Goal: Information Seeking & Learning: Learn about a topic

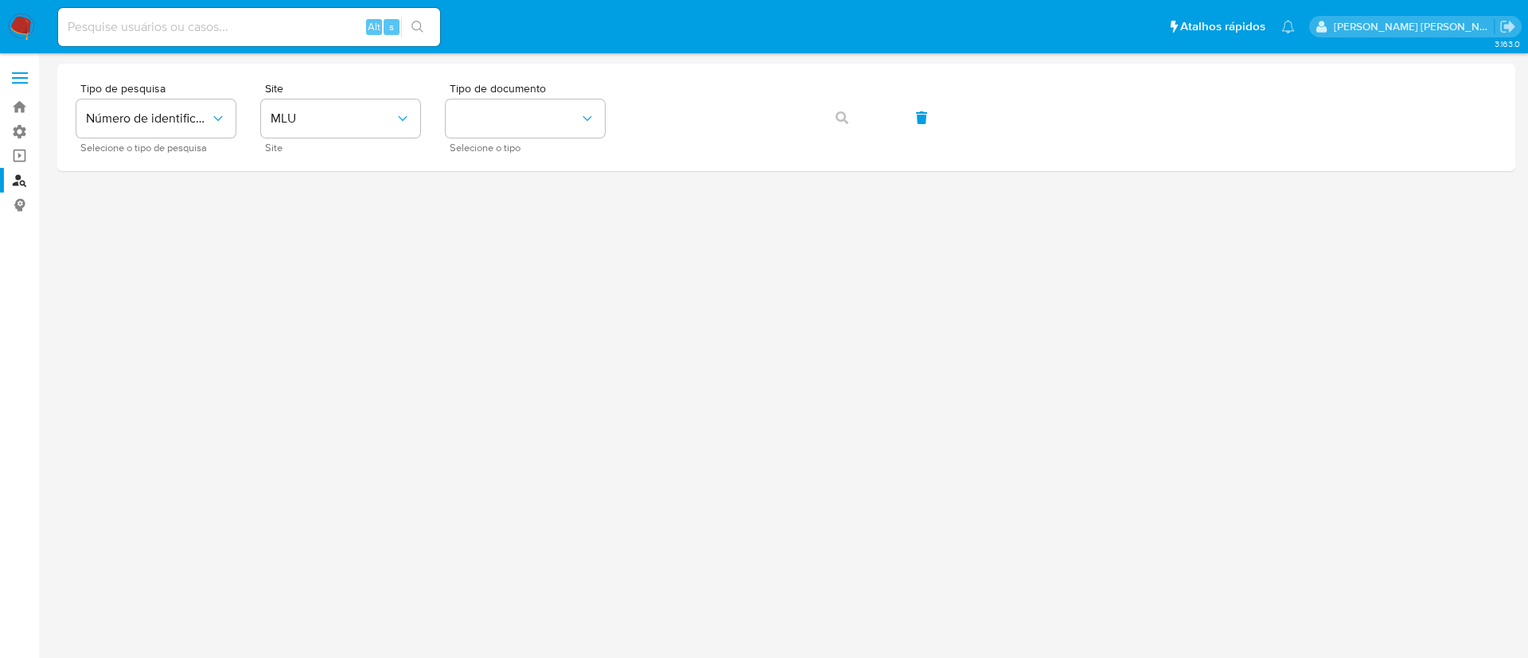
click at [26, 22] on img at bounding box center [21, 27] width 27 height 27
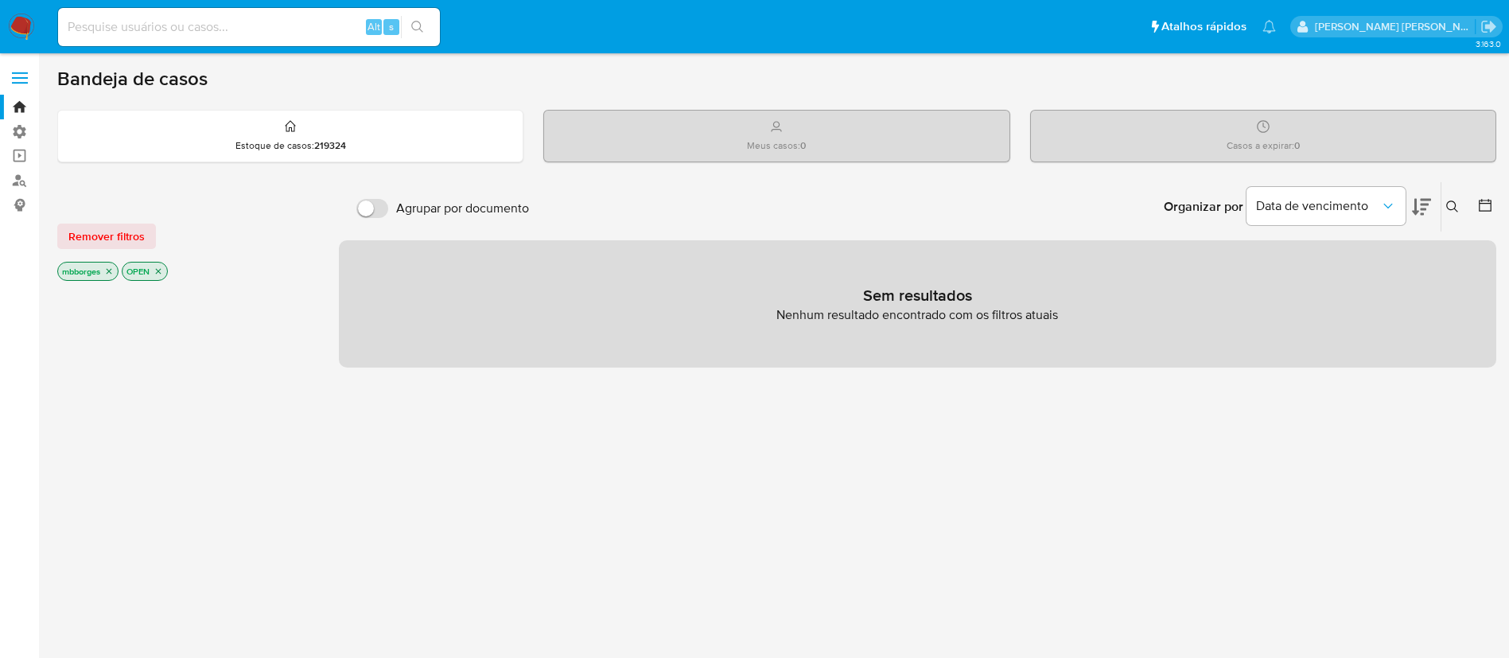
click at [189, 22] on input at bounding box center [249, 27] width 382 height 21
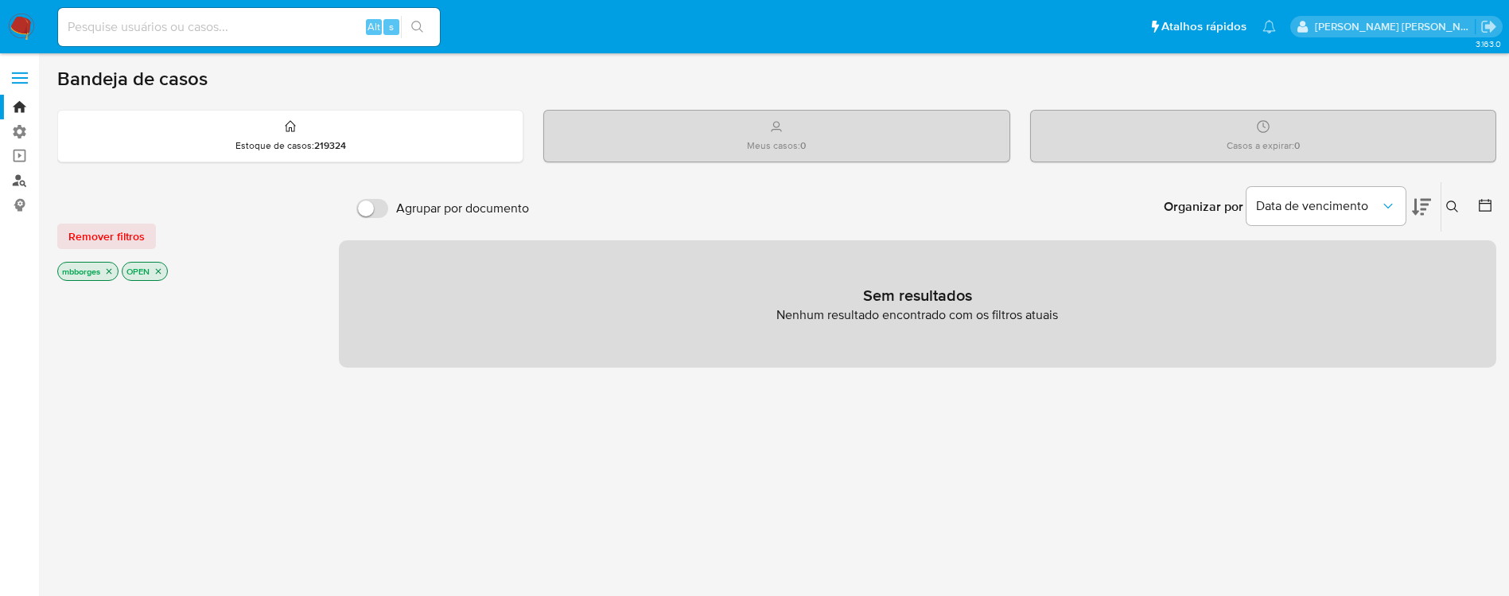
click at [18, 184] on link "Localizador de pessoas" at bounding box center [94, 180] width 189 height 25
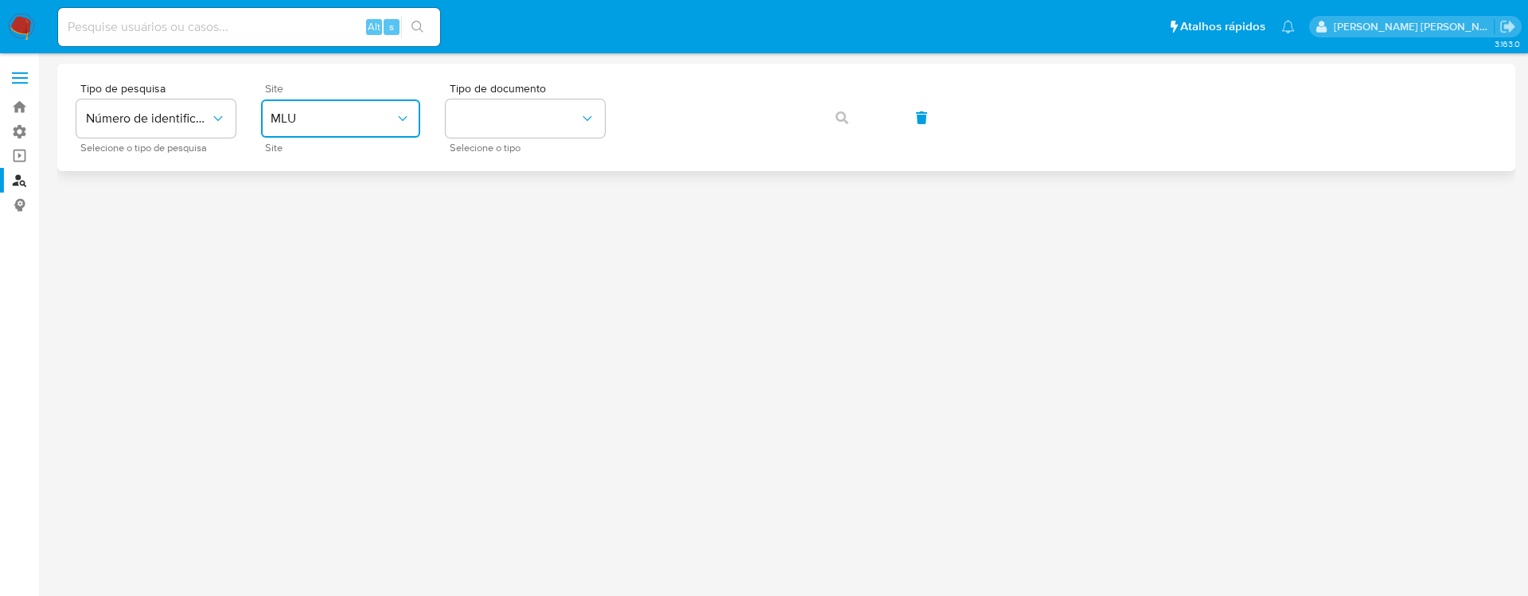
click at [357, 117] on span "MLU" at bounding box center [333, 119] width 124 height 16
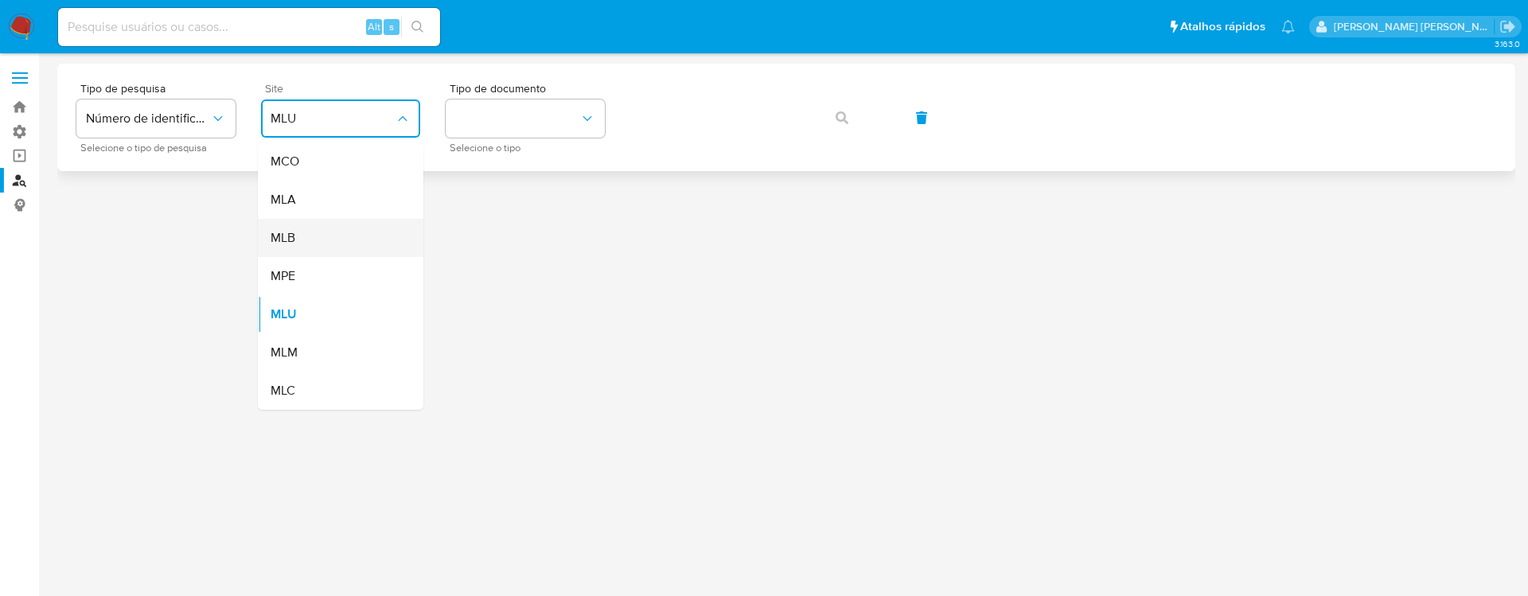
click at [341, 235] on div "MLB" at bounding box center [336, 238] width 130 height 38
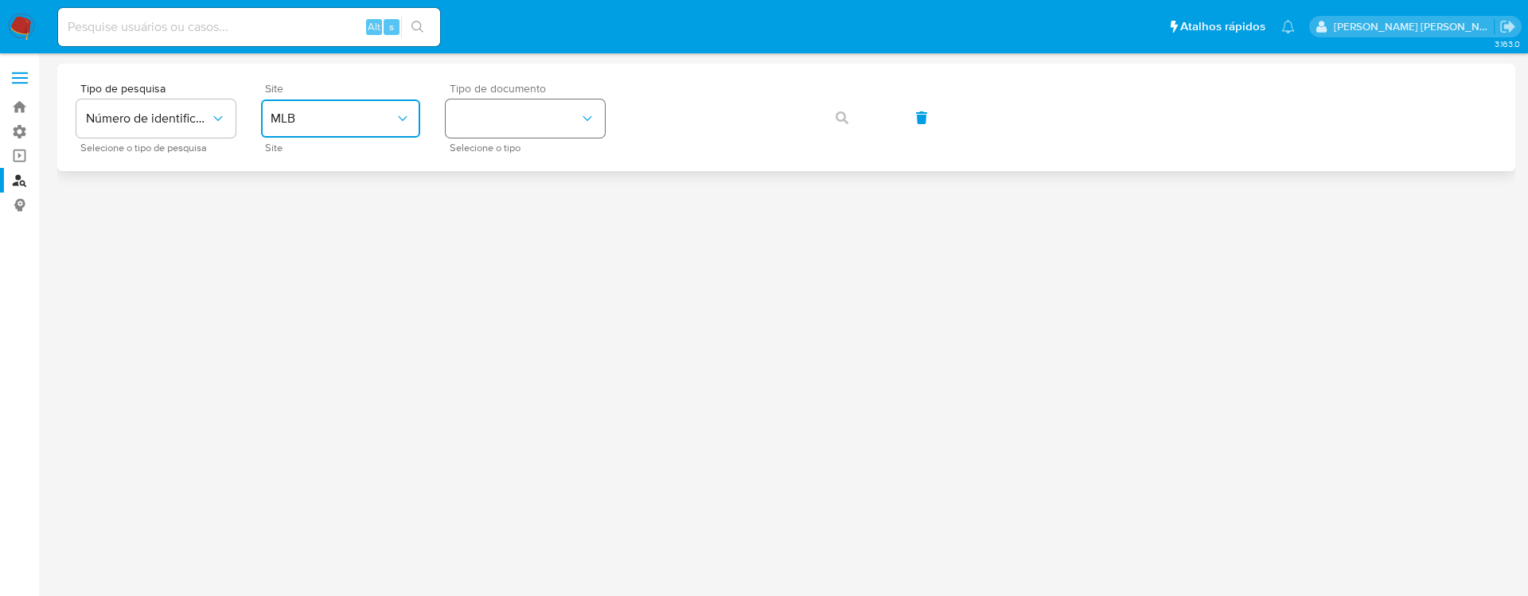
click at [555, 114] on button "identificationType" at bounding box center [525, 118] width 159 height 38
drag, startPoint x: 545, startPoint y: 167, endPoint x: 544, endPoint y: 179, distance: 12.0
click at [544, 179] on div "CNPJ CNPJ" at bounding box center [520, 169] width 130 height 54
click at [839, 119] on icon "button" at bounding box center [841, 117] width 13 height 13
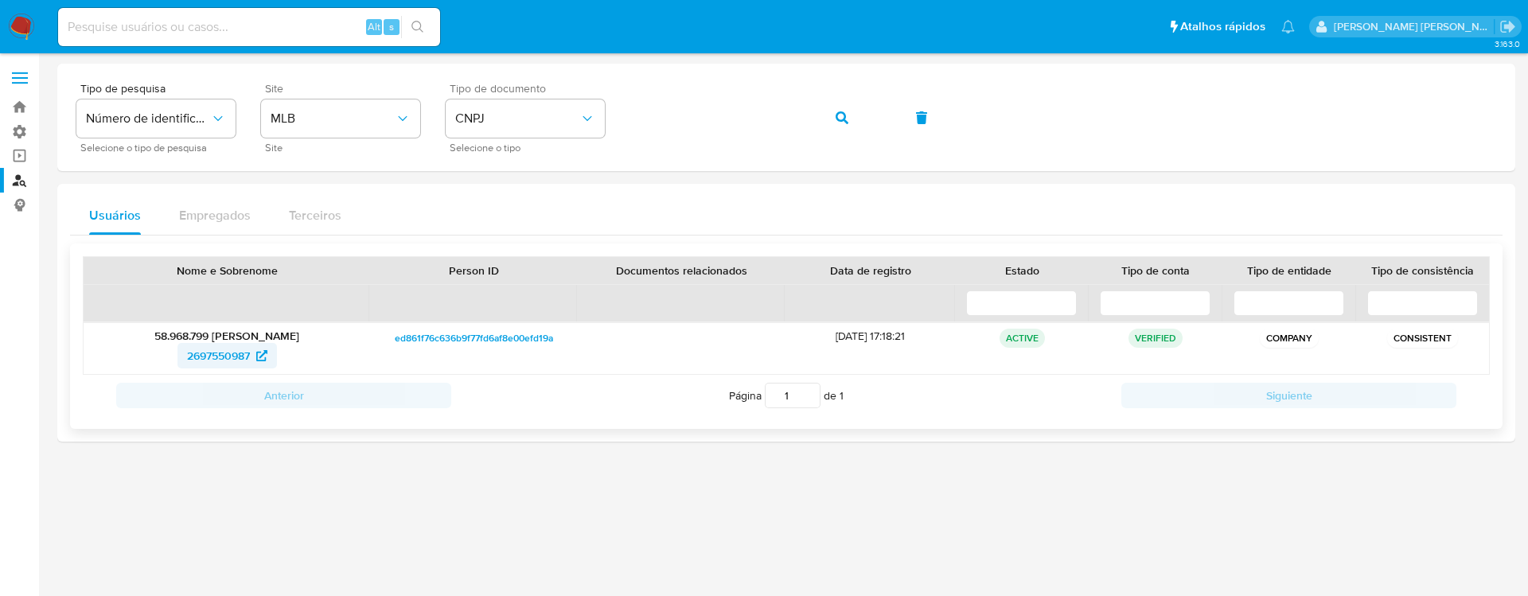
click at [209, 355] on span "2697550987" at bounding box center [218, 355] width 63 height 25
click at [261, 357] on icon at bounding box center [261, 355] width 11 height 11
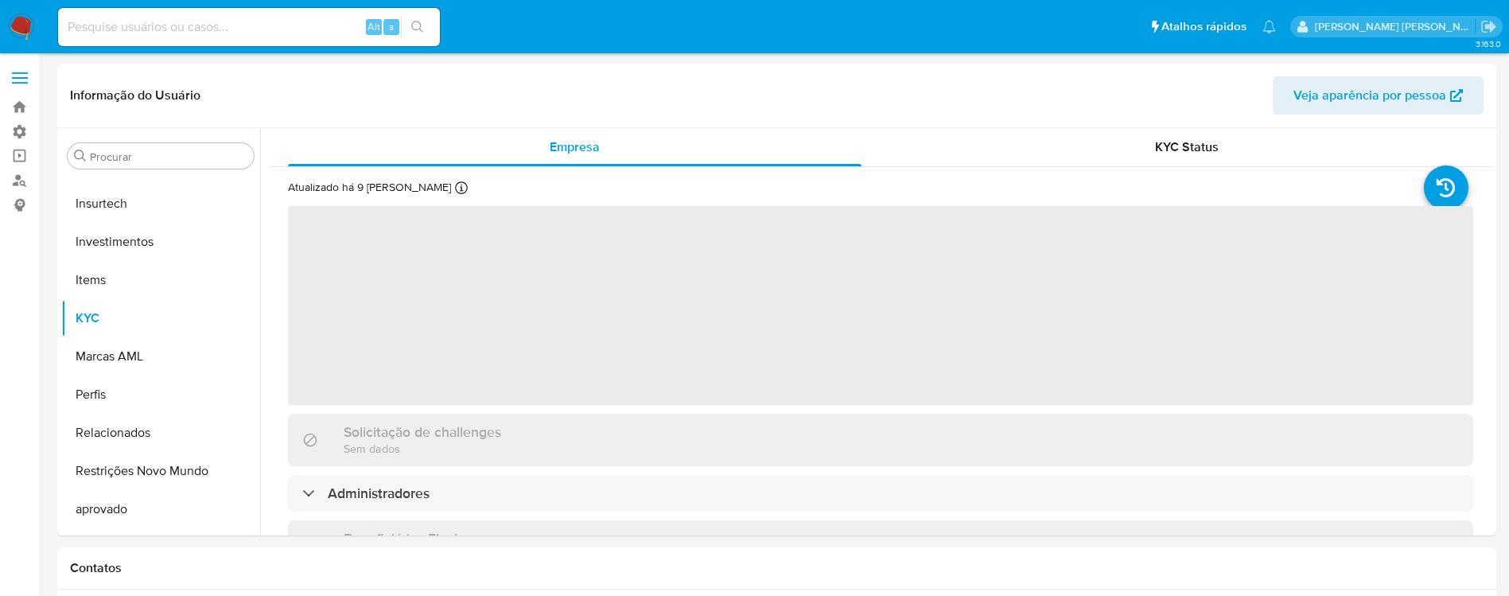
scroll to position [749, 0]
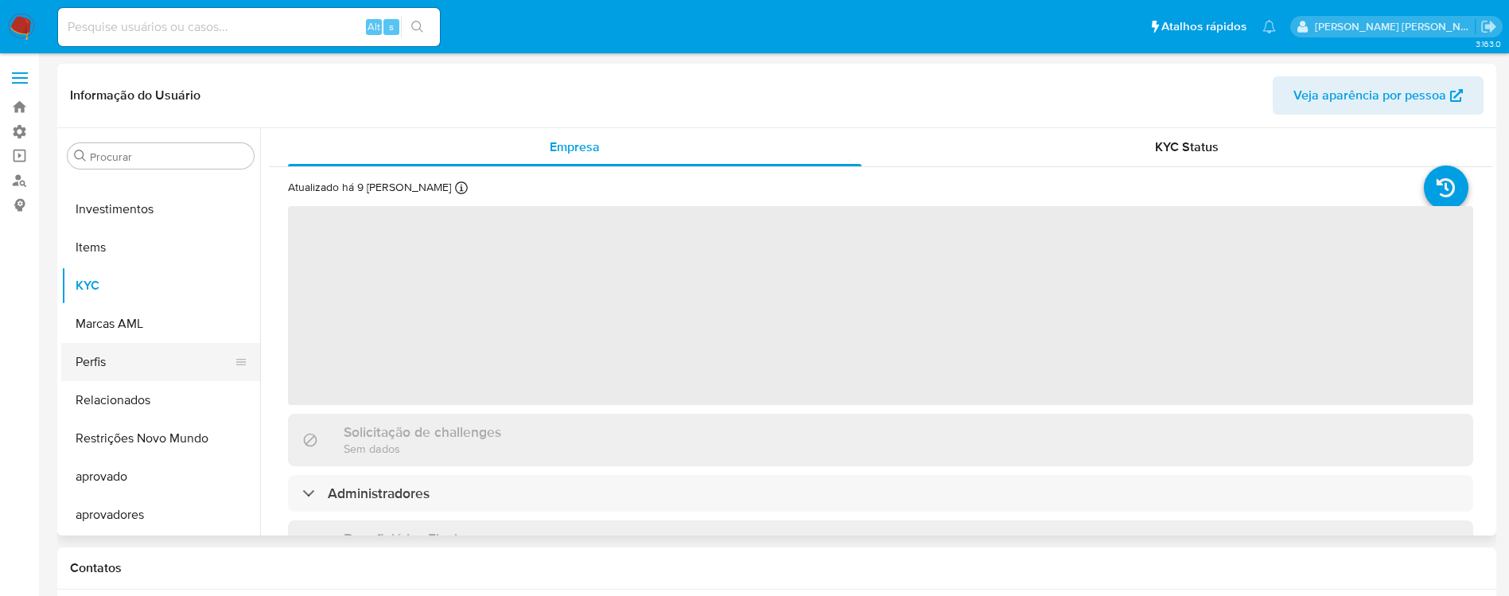
select select "10"
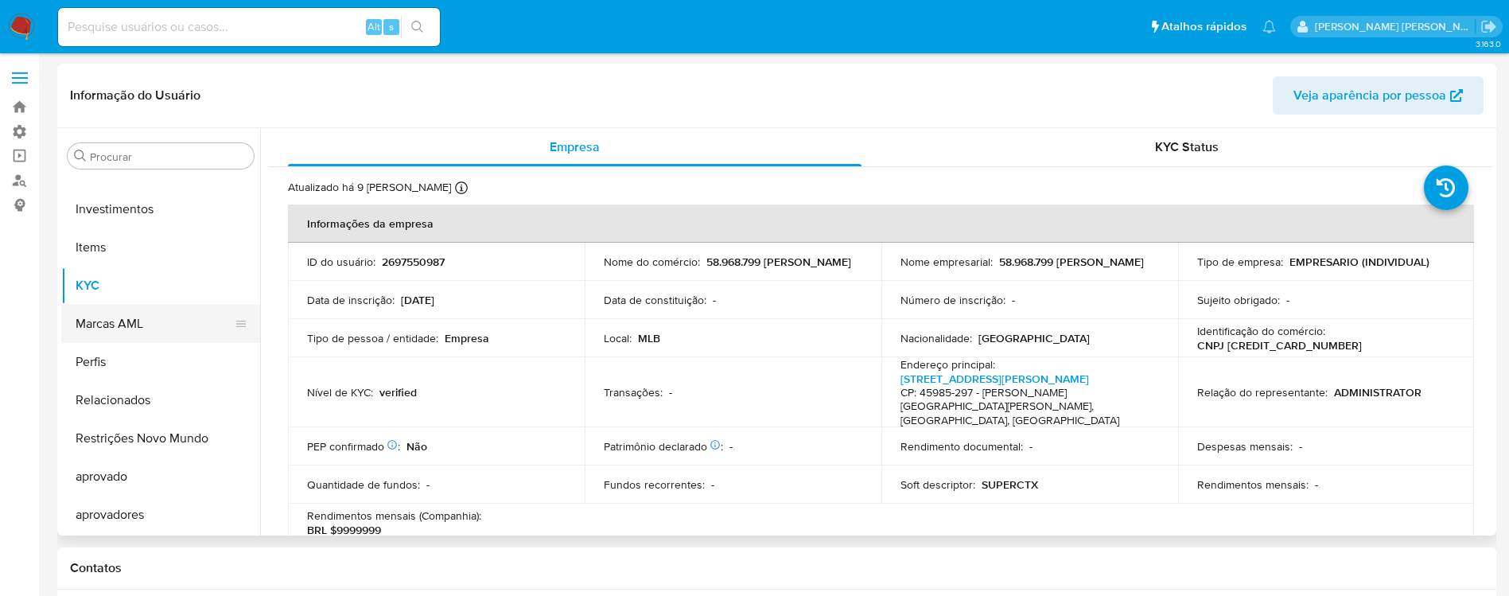
scroll to position [629, 0]
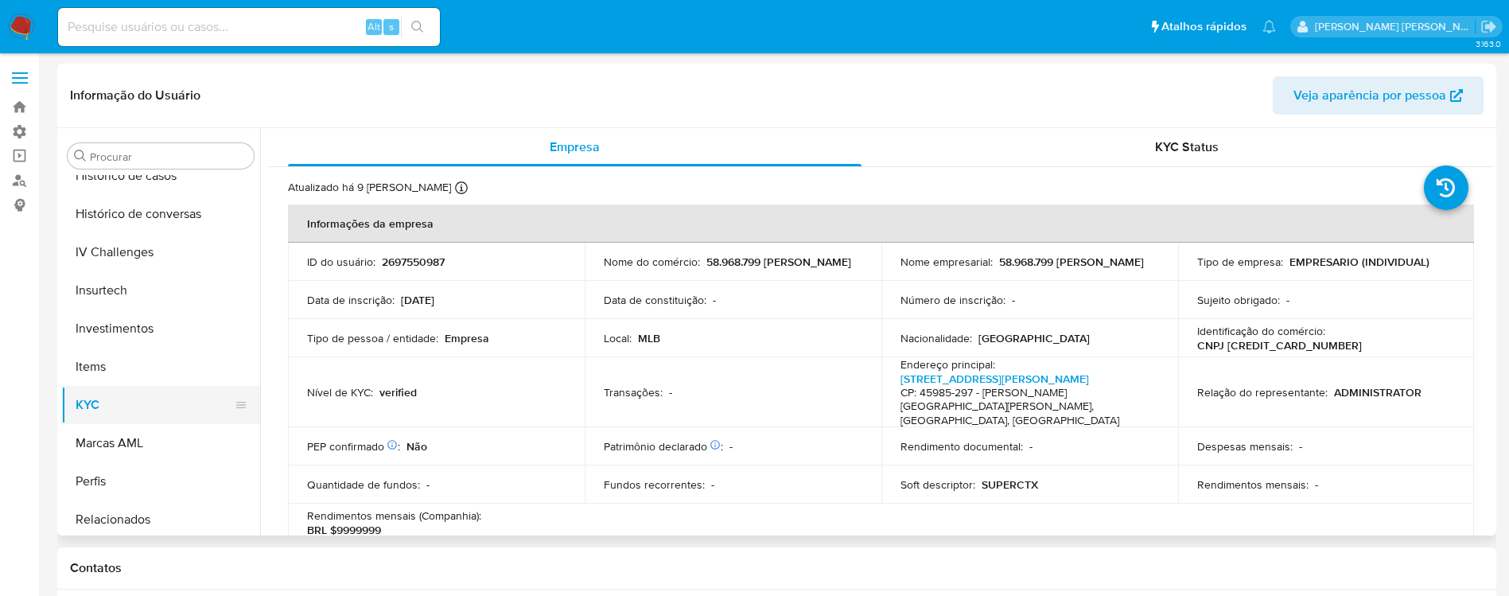
click at [160, 386] on button "KYC" at bounding box center [154, 405] width 186 height 38
click at [83, 396] on button "KYC" at bounding box center [154, 405] width 186 height 38
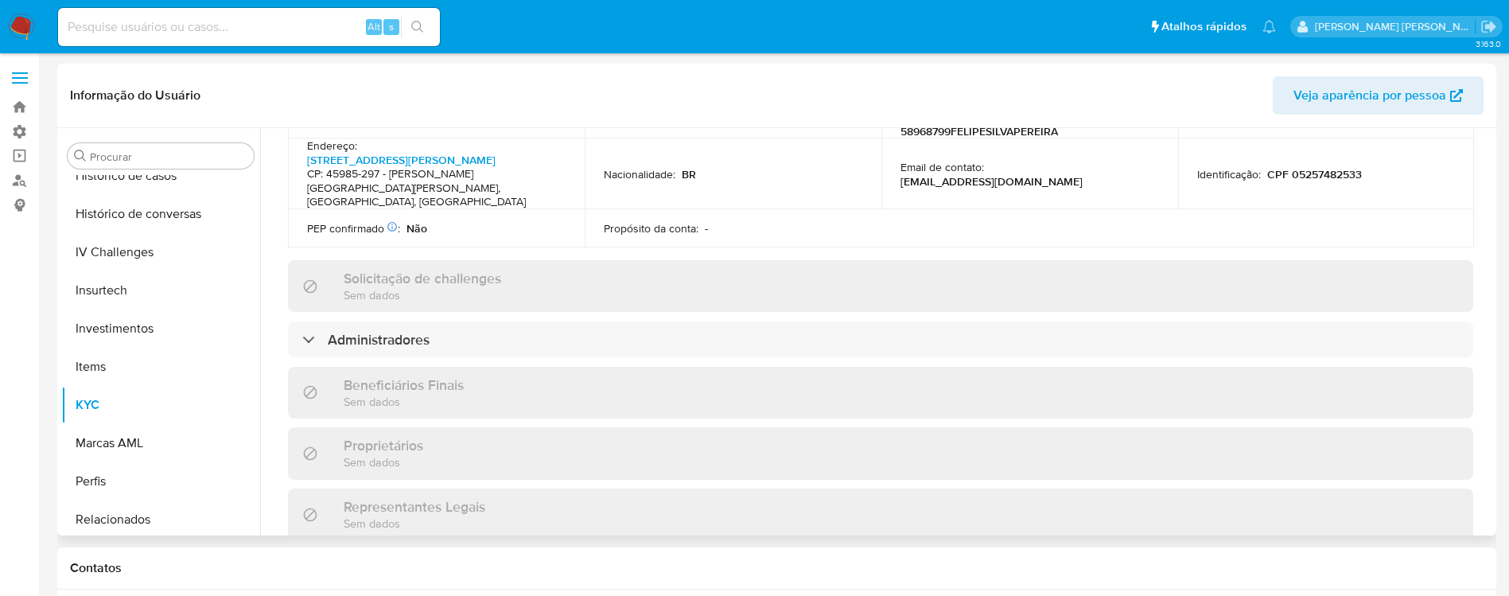
scroll to position [597, 0]
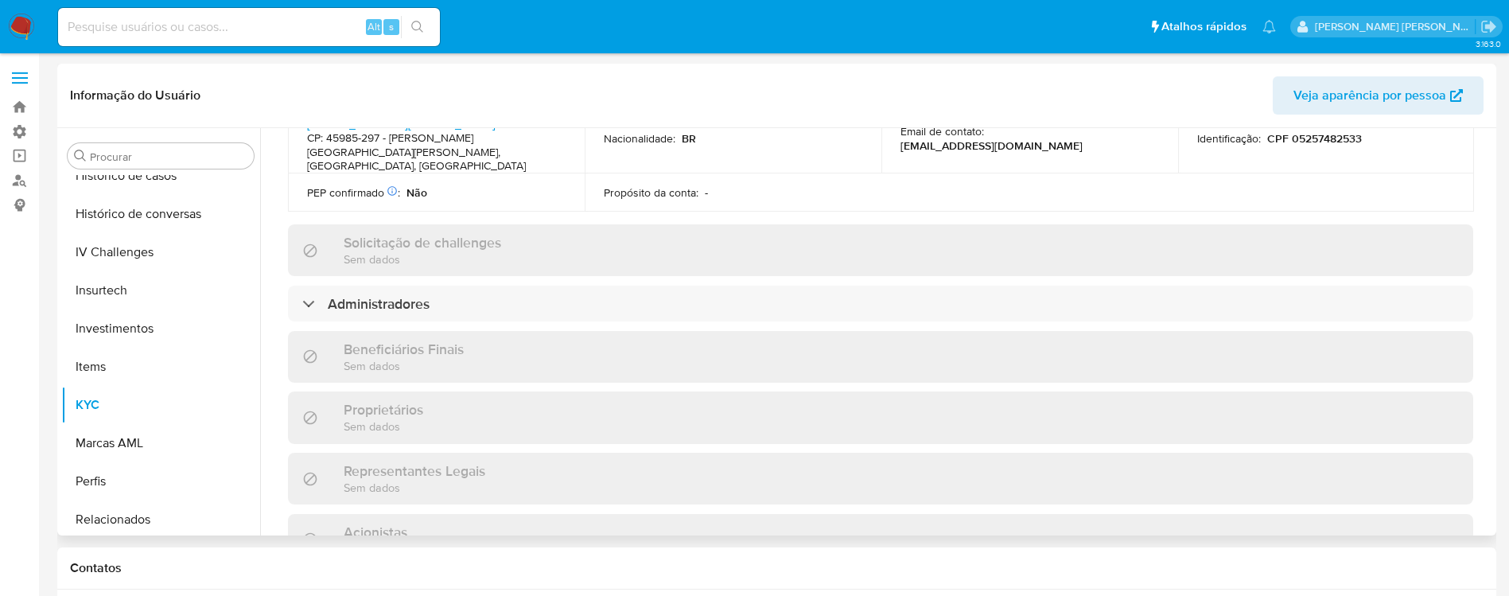
click at [303, 410] on icon at bounding box center [310, 418] width 16 height 16
click at [308, 331] on div "Beneficiários Finais Sem dados" at bounding box center [881, 357] width 1186 height 52
click at [310, 350] on icon at bounding box center [311, 357] width 14 height 14
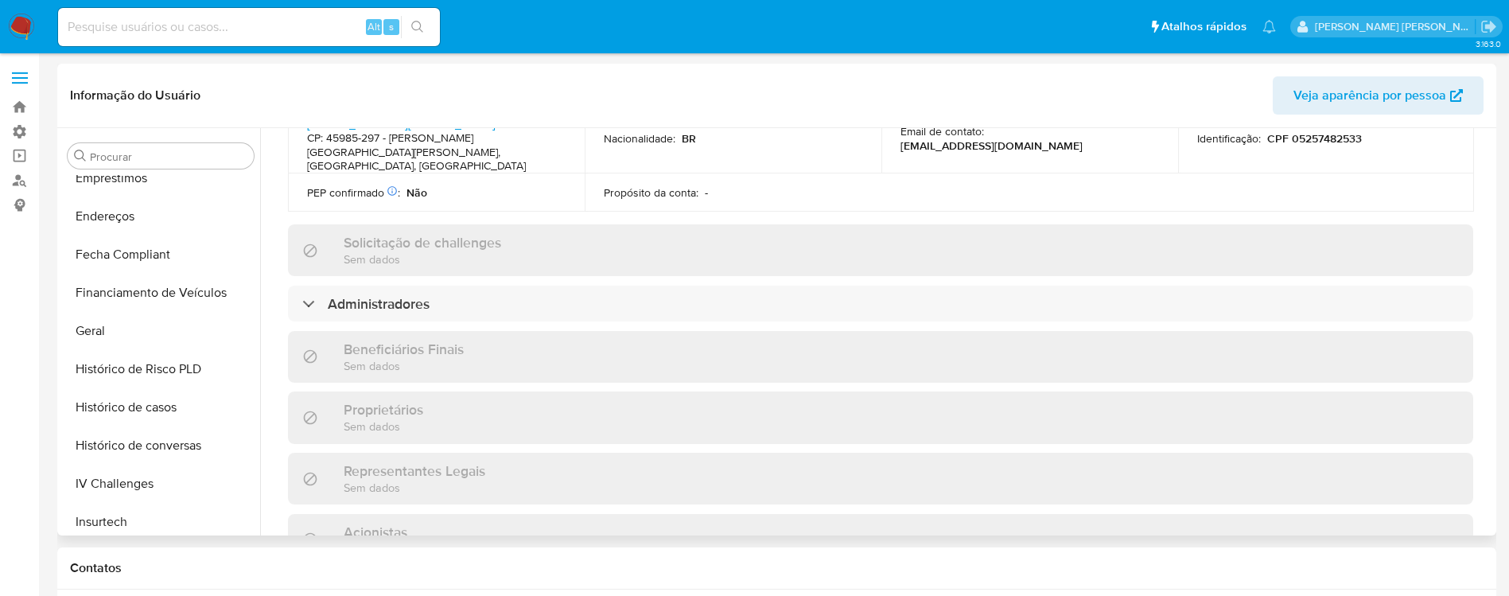
scroll to position [391, 0]
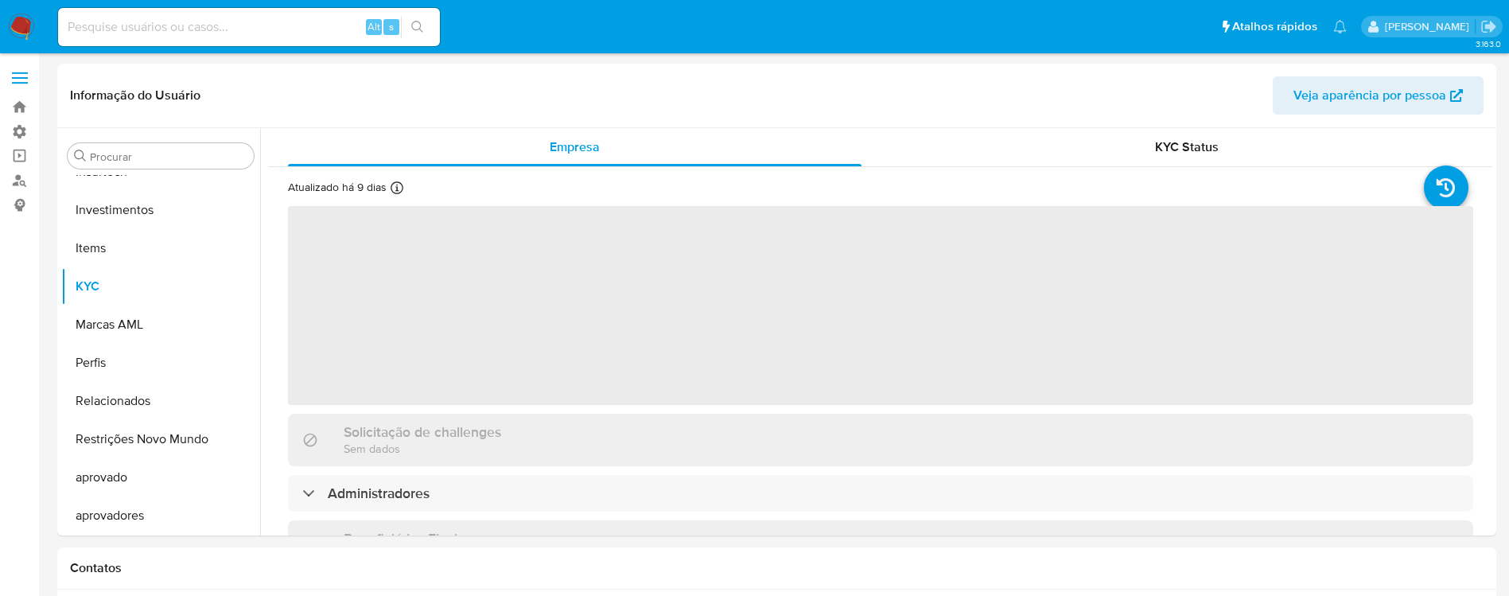
scroll to position [749, 0]
select select "10"
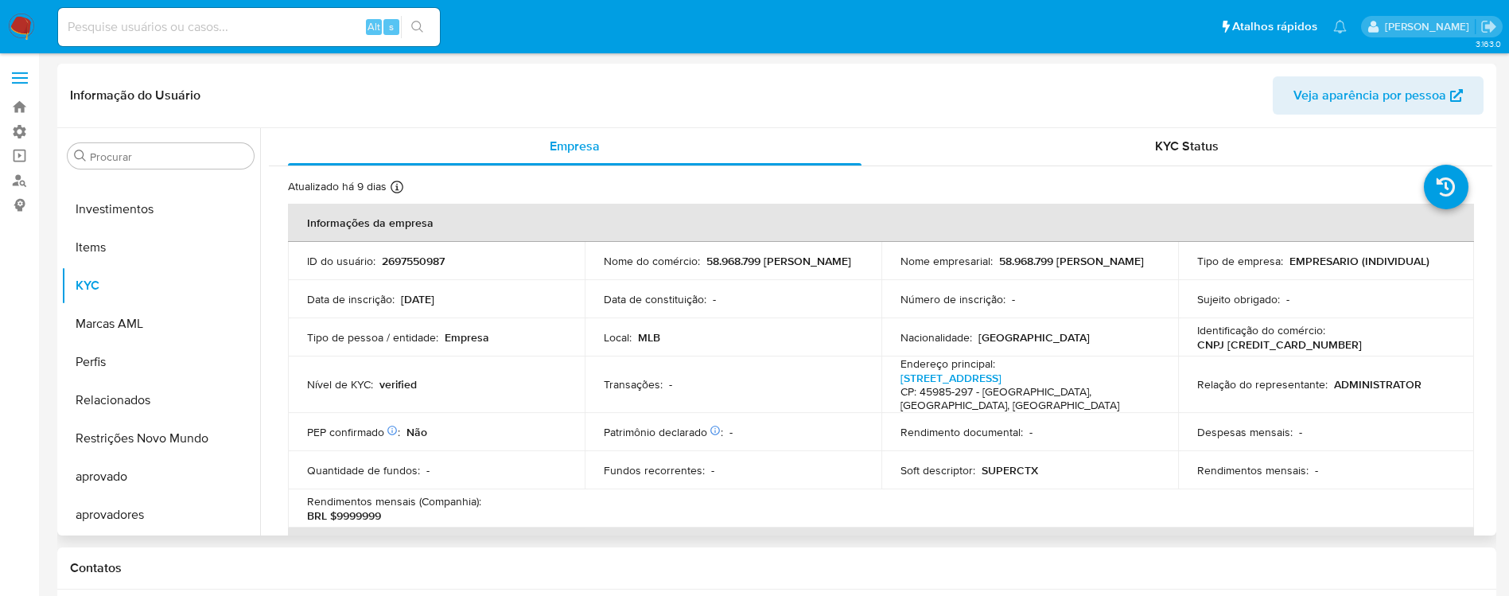
scroll to position [0, 0]
click at [157, 317] on button "Marcas AML" at bounding box center [154, 324] width 186 height 38
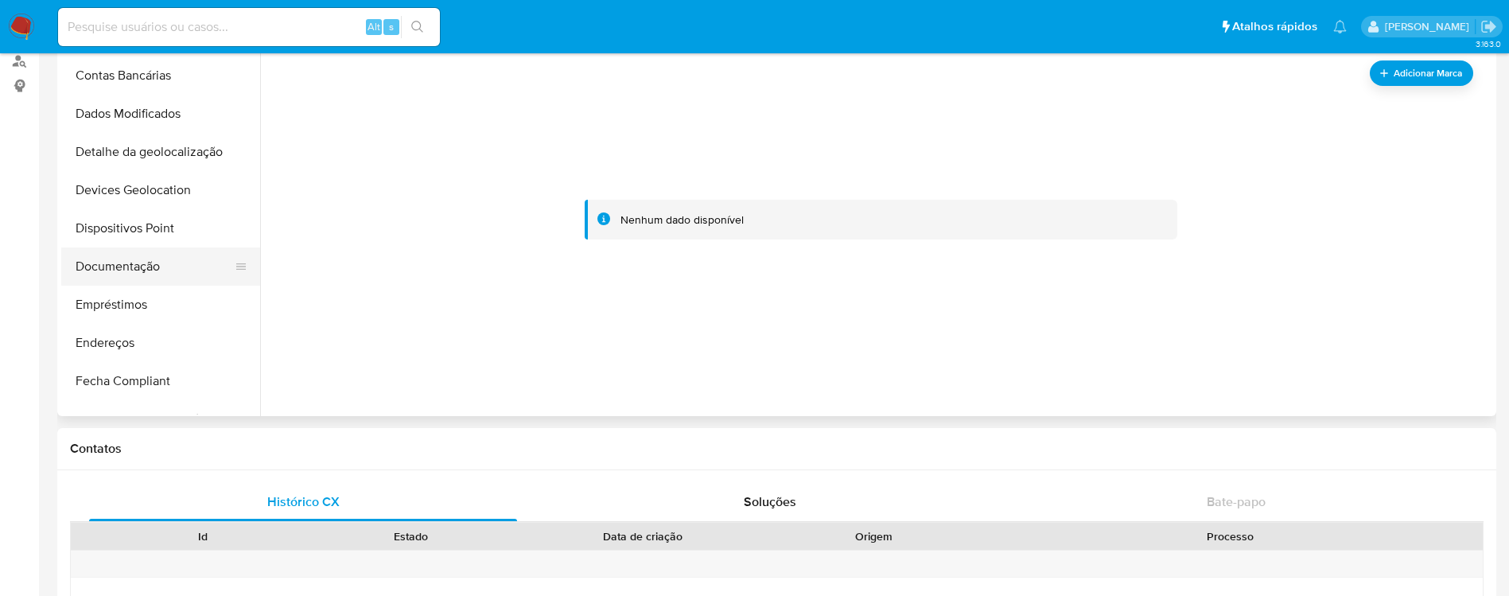
scroll to position [271, 0]
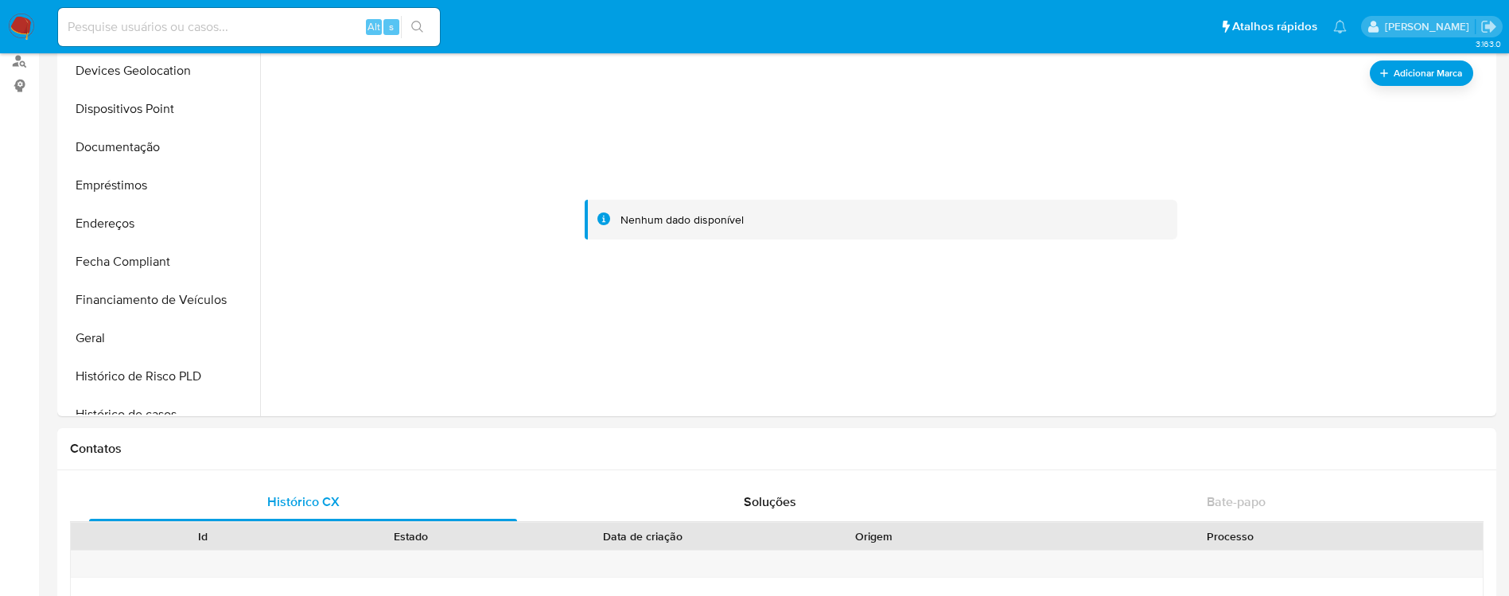
drag, startPoint x: 152, startPoint y: 337, endPoint x: 163, endPoint y: 53, distance: 285.1
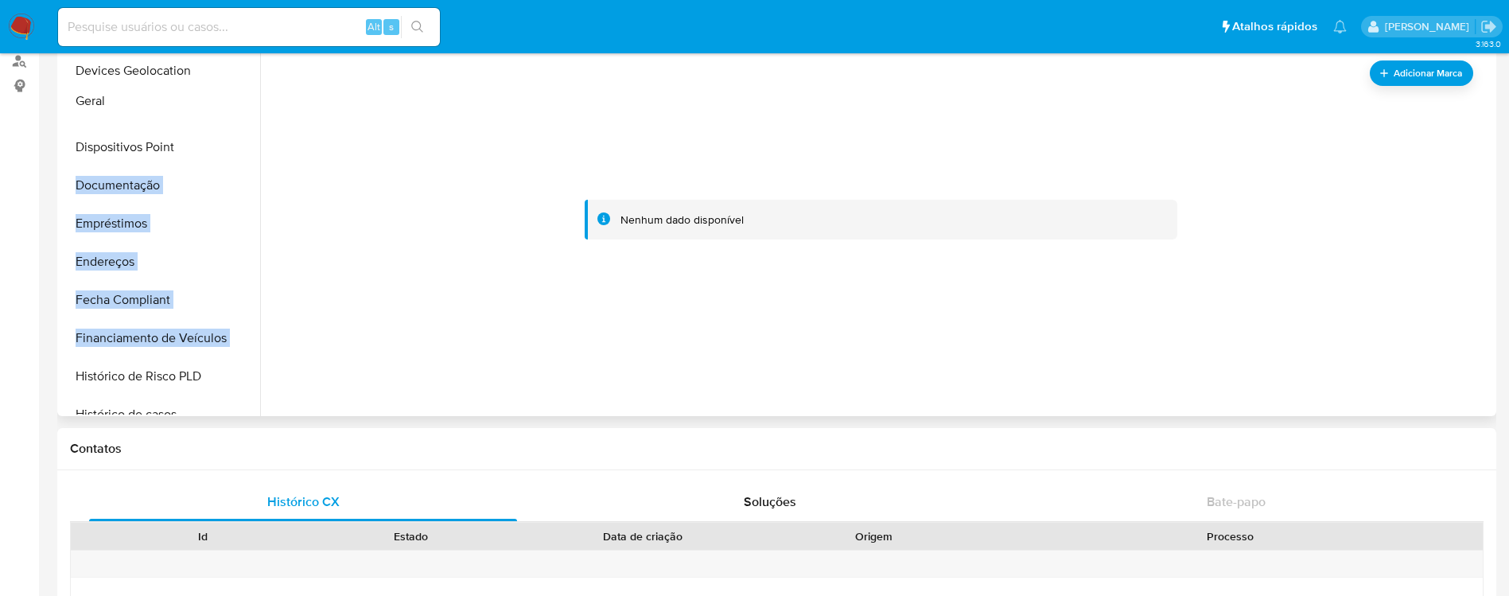
drag, startPoint x: 236, startPoint y: 335, endPoint x: 237, endPoint y: 98, distance: 237.1
click at [237, 98] on ul "Adiantamentos de Dinheiro CBP CBT Cartões Contas Bancárias Dados Modificados De…" at bounding box center [160, 235] width 199 height 359
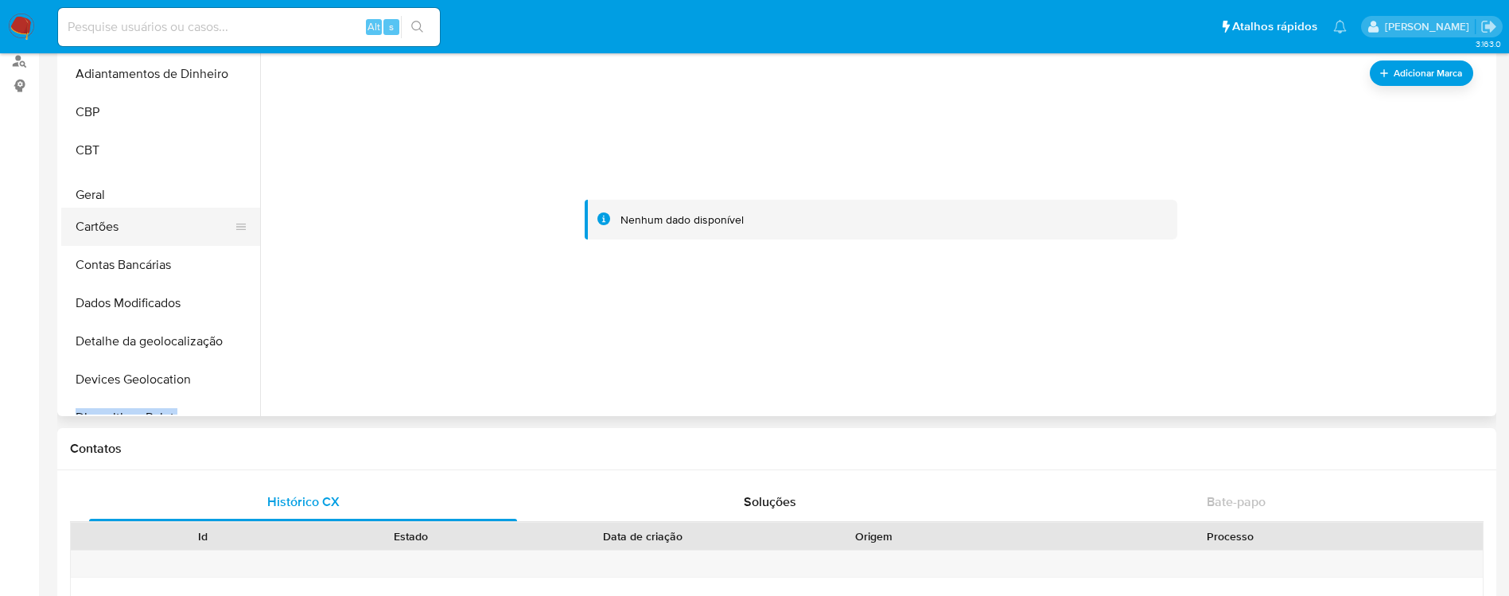
scroll to position [0, 0]
click at [227, 86] on ul "Adiantamentos de Dinheiro CBP CBT Cartões Contas Bancárias Dados Modificados De…" at bounding box center [160, 235] width 199 height 359
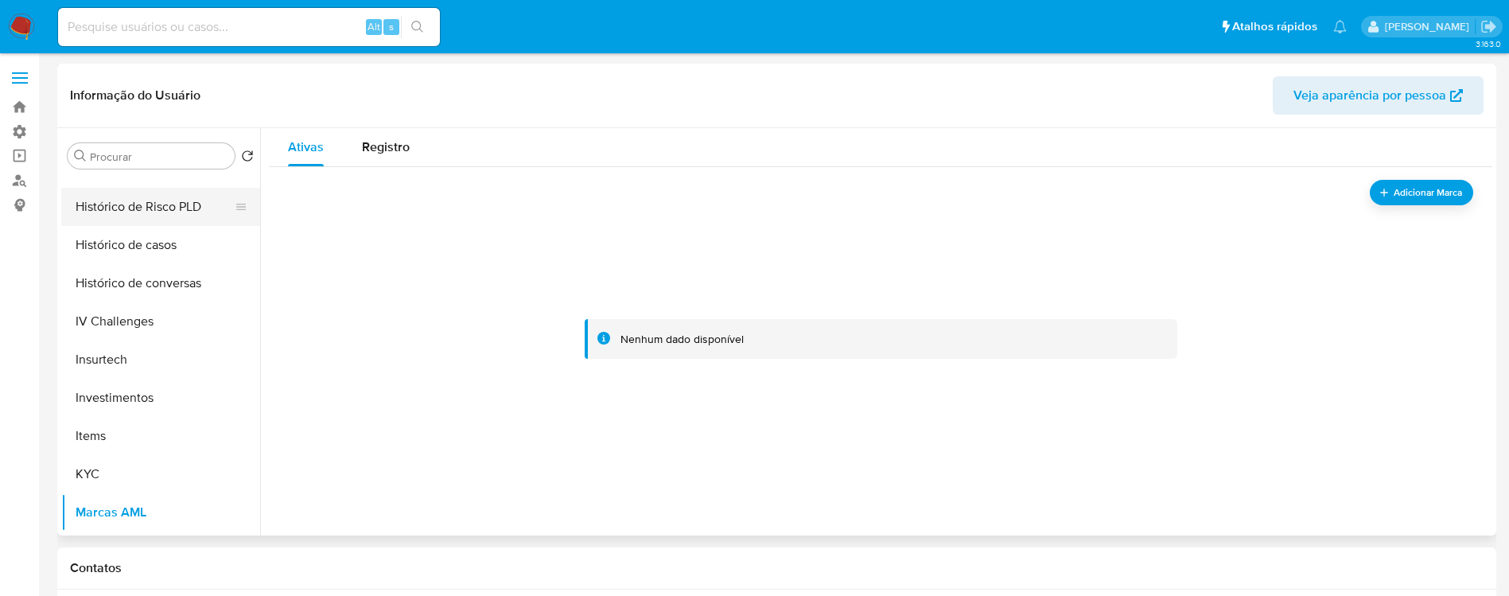
scroll to position [597, 0]
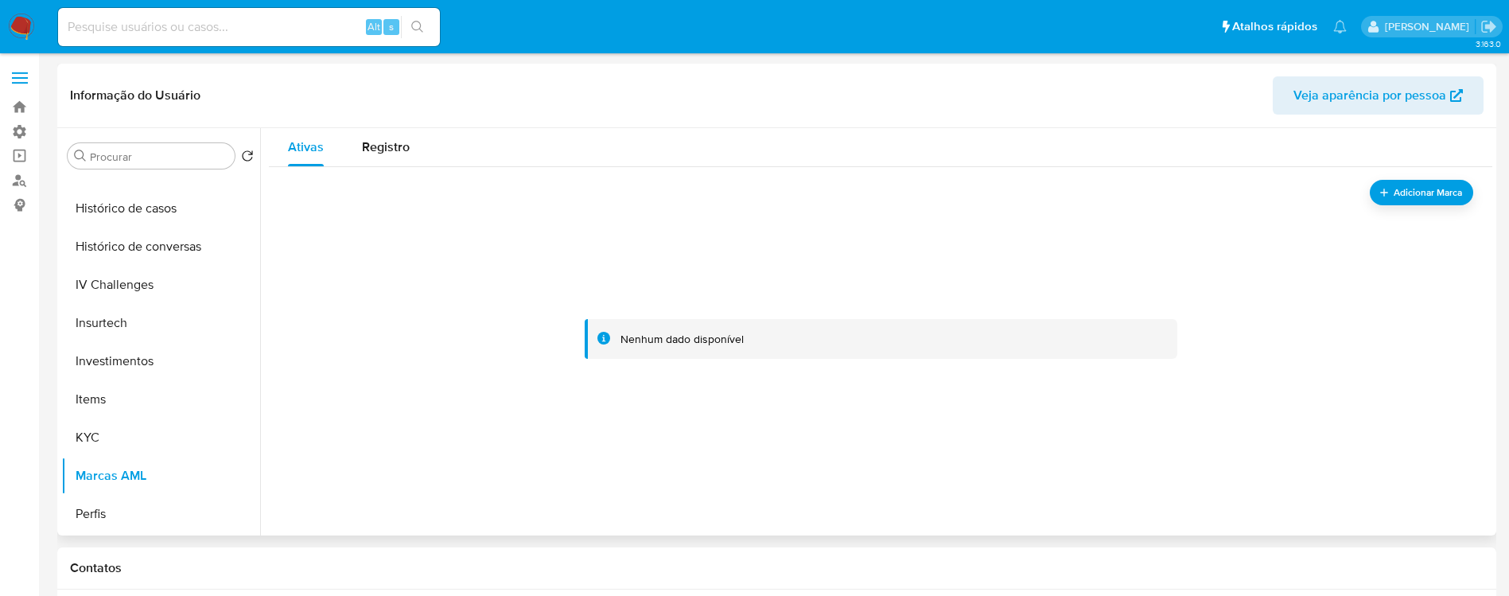
click at [236, 440] on icon at bounding box center [241, 437] width 10 height 6
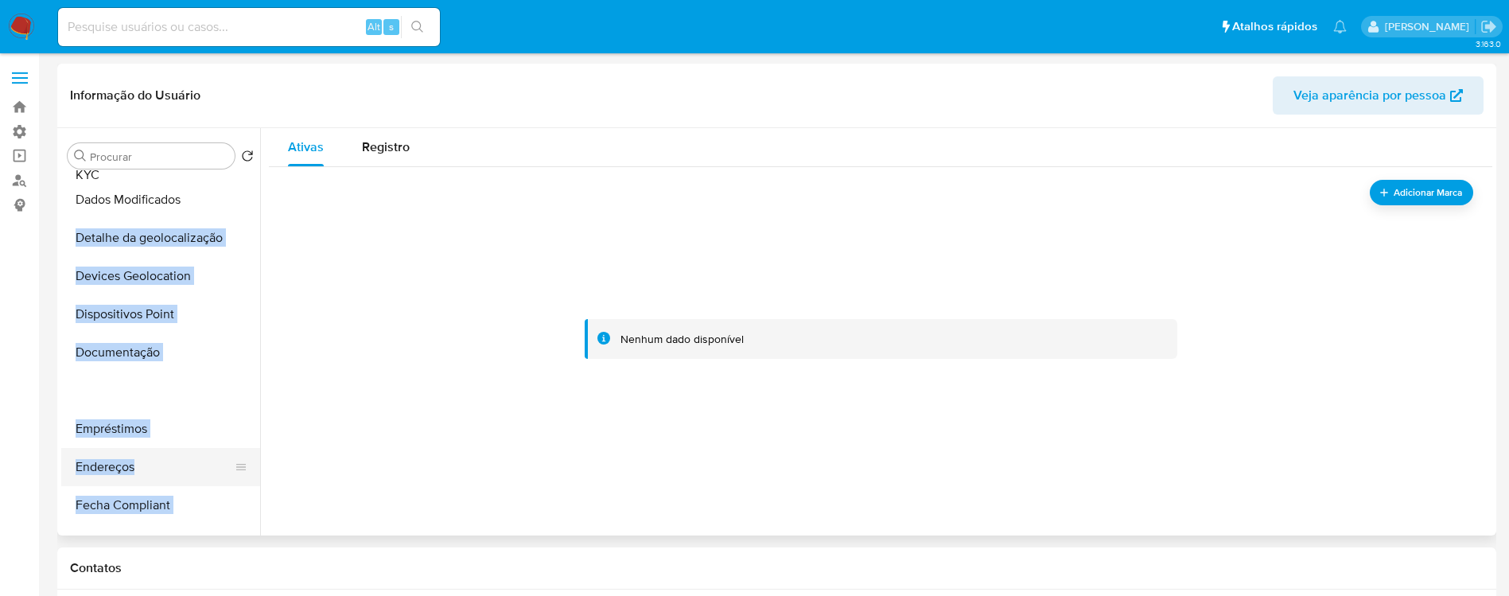
drag, startPoint x: 232, startPoint y: 438, endPoint x: 238, endPoint y: 174, distance: 264.2
click at [238, 175] on ul "Geral Adiantamentos de Dinheiro CBP CBT Cartões Contas Bancárias Dados Modifica…" at bounding box center [160, 354] width 199 height 359
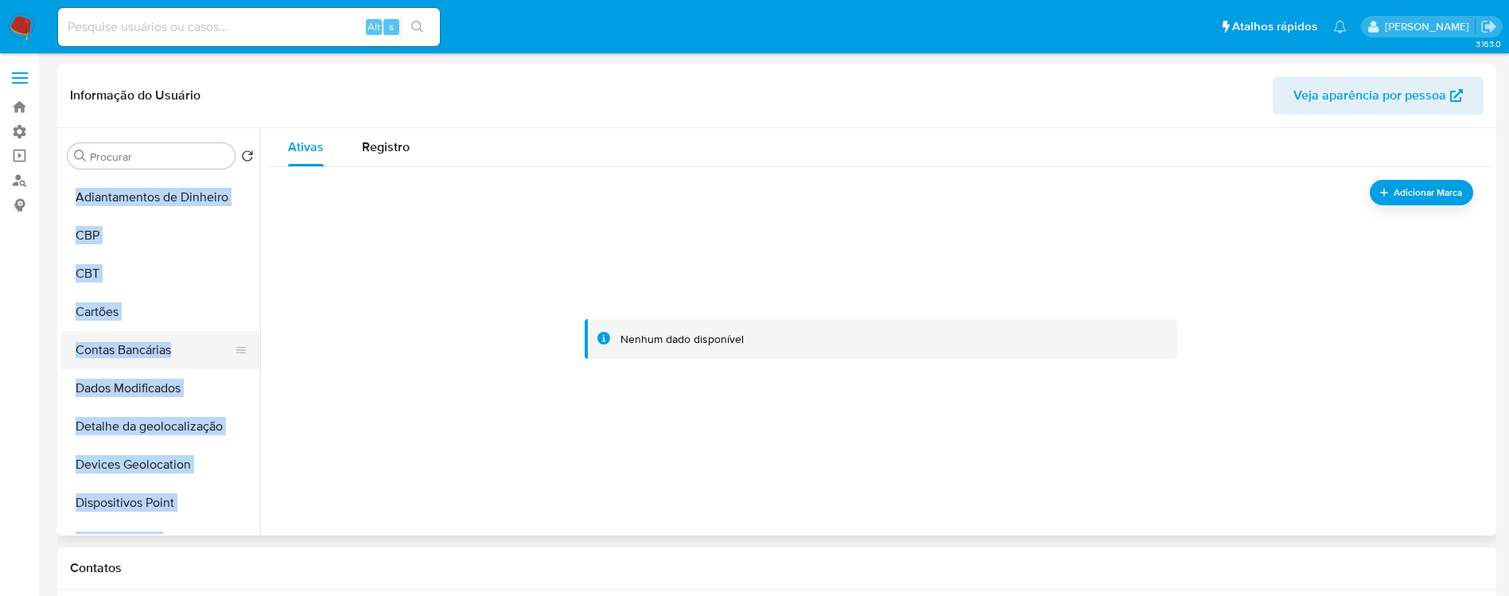
scroll to position [0, 0]
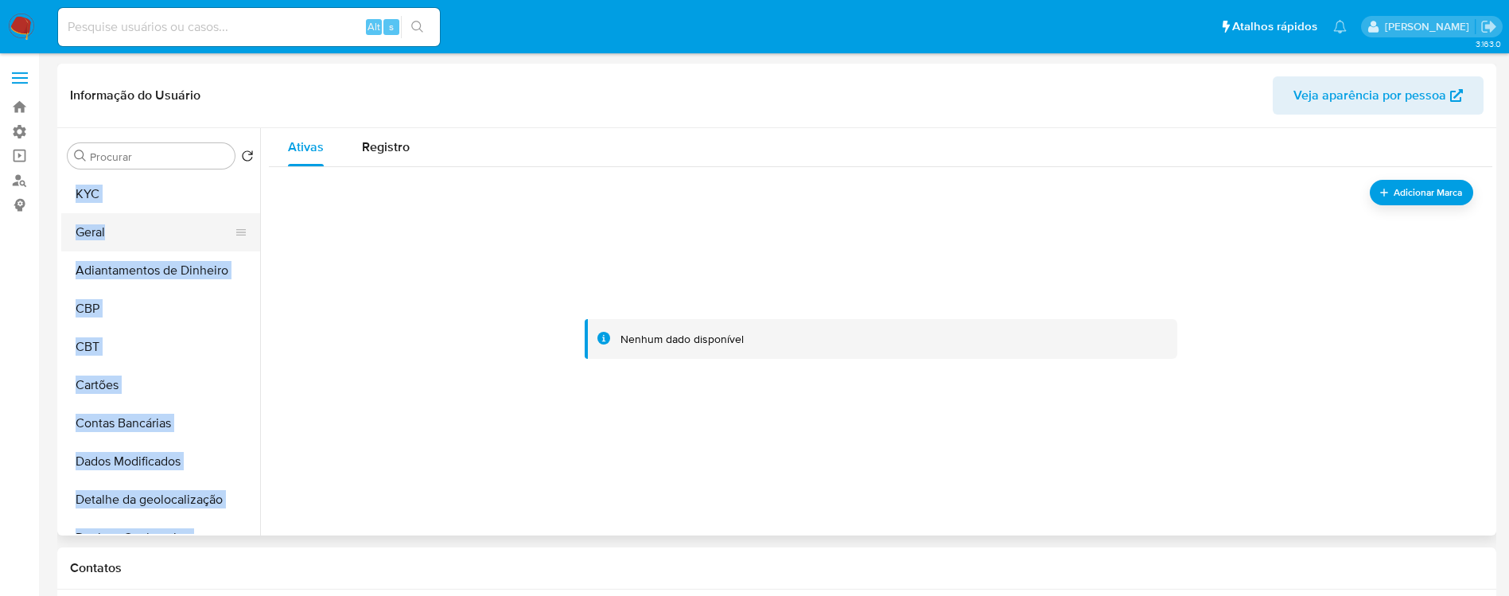
drag, startPoint x: 242, startPoint y: 197, endPoint x: 236, endPoint y: 236, distance: 40.3
click at [236, 237] on ul "KYC Geral Adiantamentos de Dinheiro CBP CBT Cartões Contas Bancárias Dados Modi…" at bounding box center [160, 354] width 199 height 359
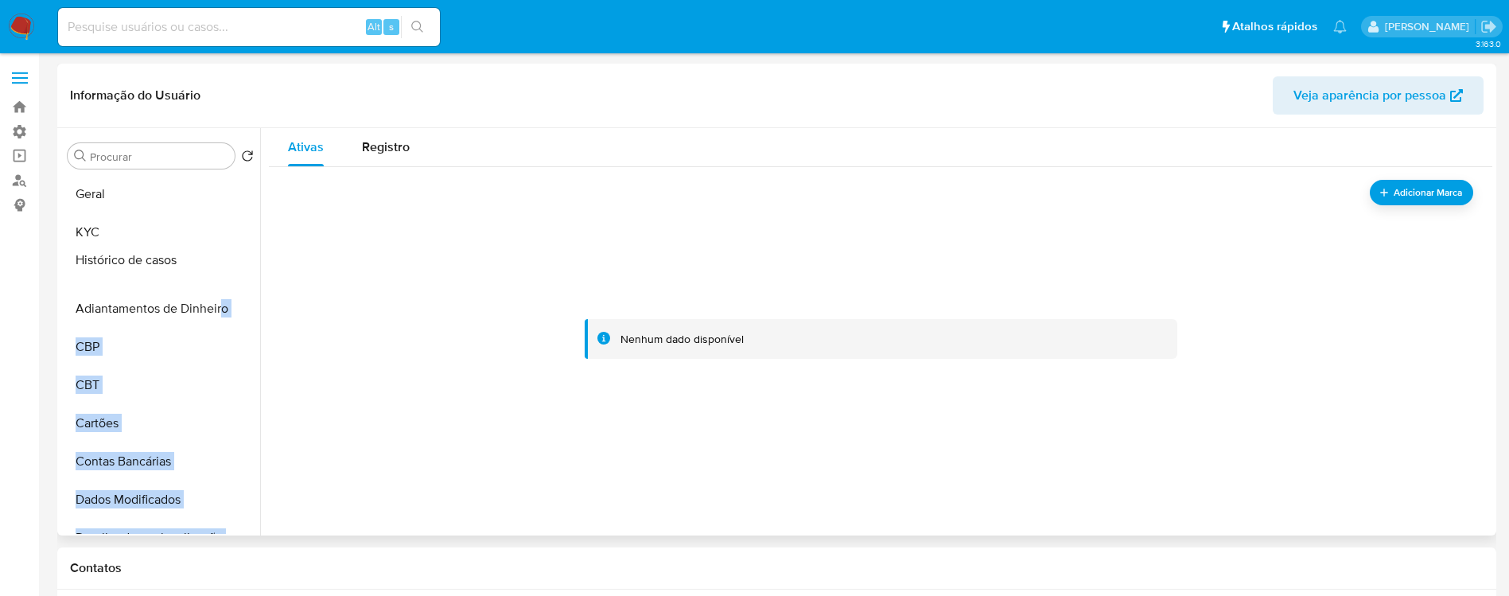
drag, startPoint x: 236, startPoint y: 365, endPoint x: 220, endPoint y: 259, distance: 107.0
click at [220, 259] on ul "Geral KYC Adiantamentos de Dinheiro CBP CBT Cartões Contas Bancárias Dados Modi…" at bounding box center [160, 354] width 199 height 359
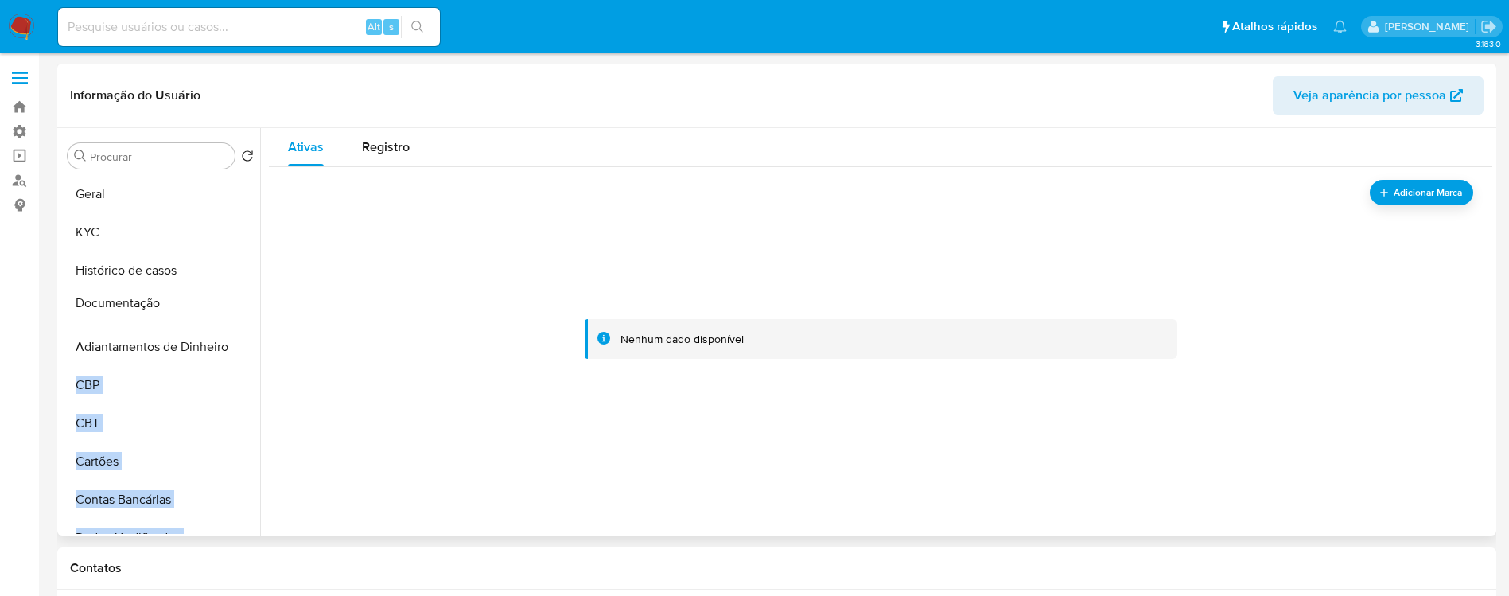
drag, startPoint x: 239, startPoint y: 295, endPoint x: 232, endPoint y: 304, distance: 11.8
click at [232, 304] on ul "Geral KYC Histórico de casos Adiantamentos de Dinheiro CBP CBT Cartões Contas B…" at bounding box center [160, 354] width 199 height 359
click at [286, 261] on div "Adicionar Marca Nenhum dado disponível" at bounding box center [881, 339] width 1224 height 344
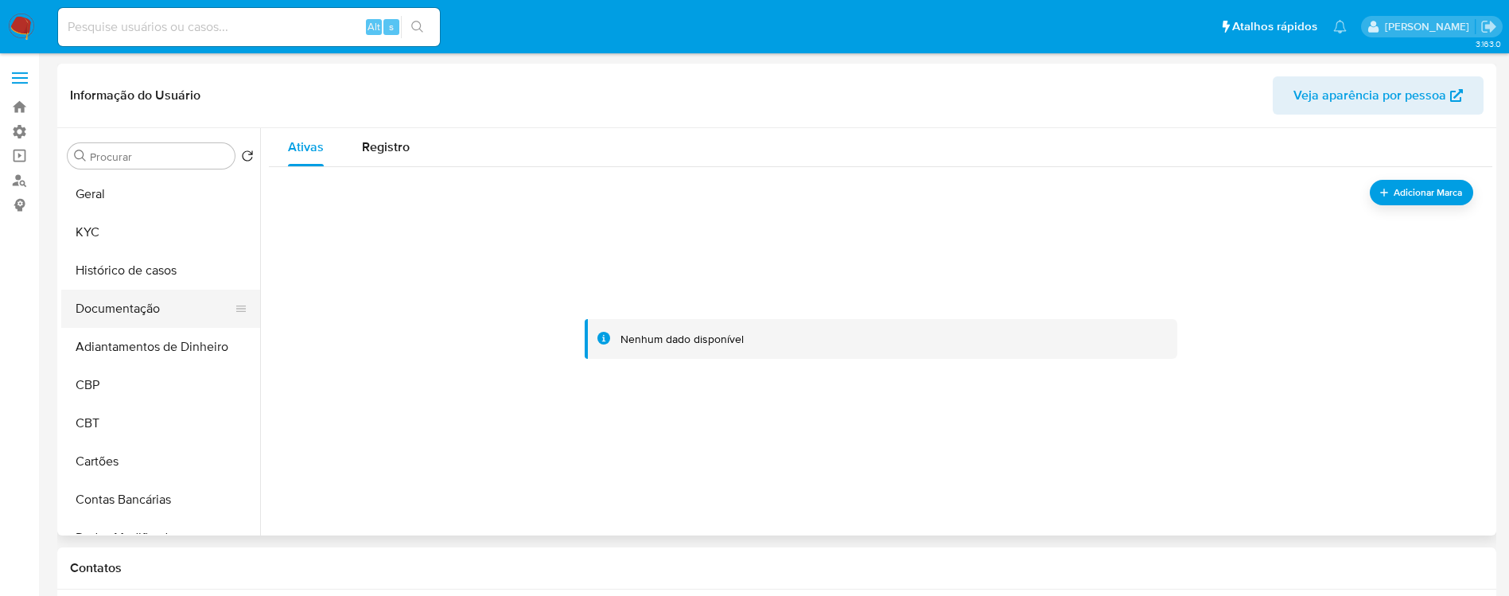
click at [122, 308] on button "Documentação" at bounding box center [154, 309] width 186 height 38
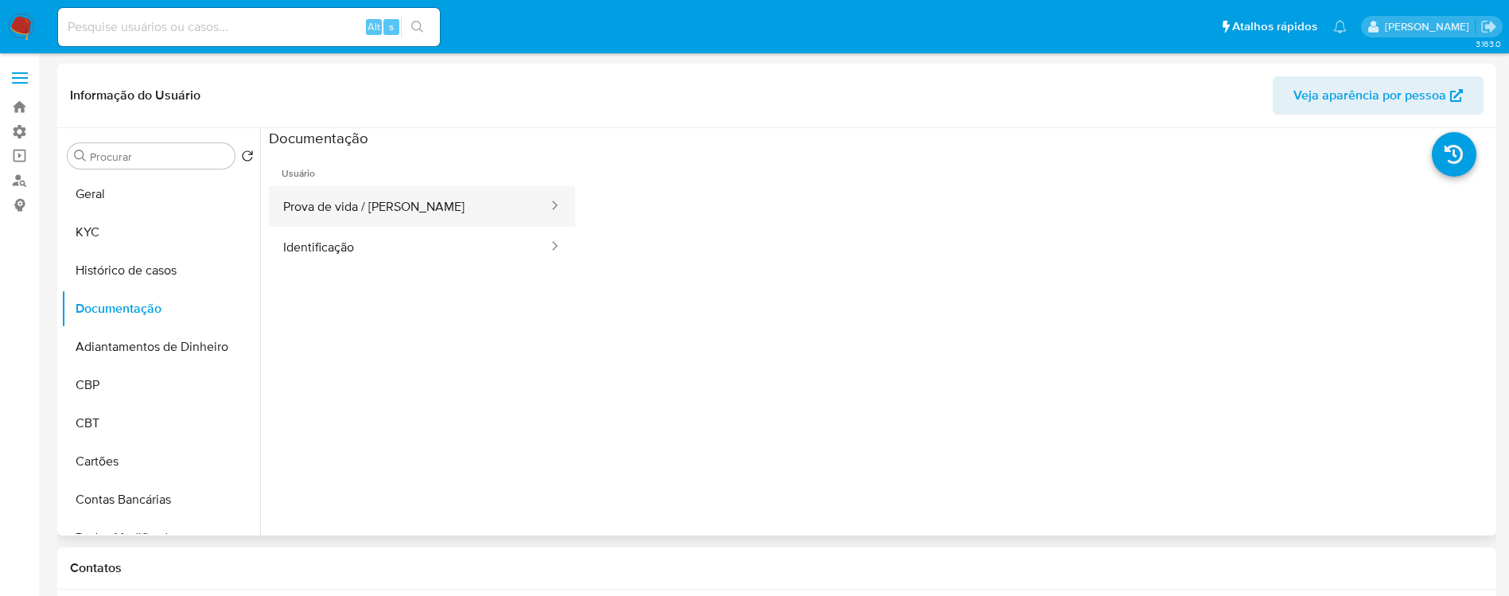
click at [370, 210] on button "Prova de vida / [PERSON_NAME]" at bounding box center [409, 206] width 281 height 41
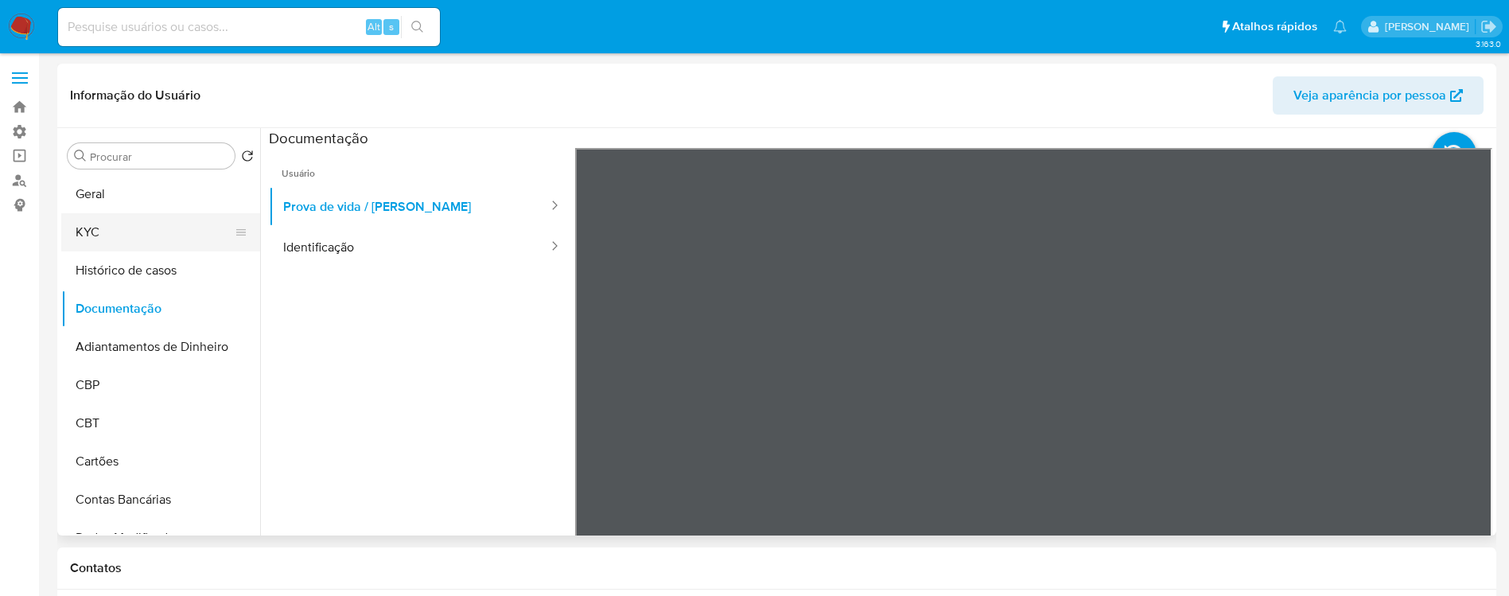
click at [122, 232] on button "KYC" at bounding box center [154, 232] width 186 height 38
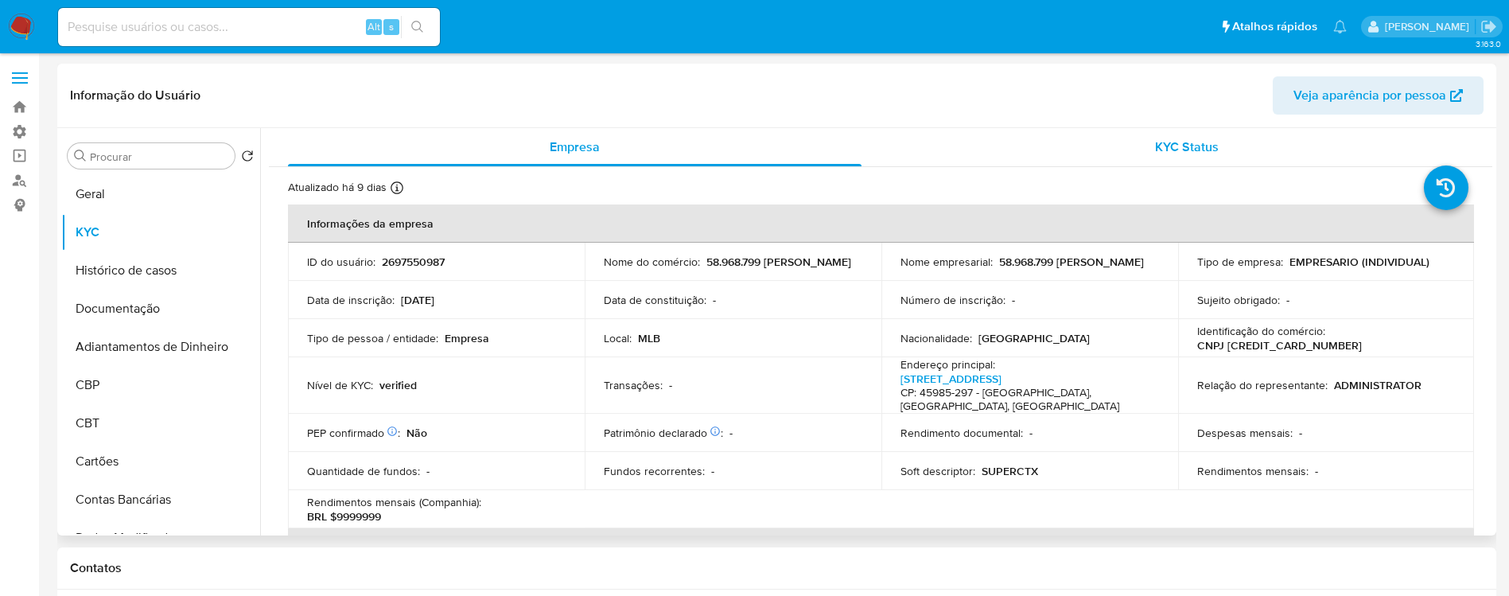
click at [1155, 155] on span "KYC Status" at bounding box center [1187, 147] width 64 height 18
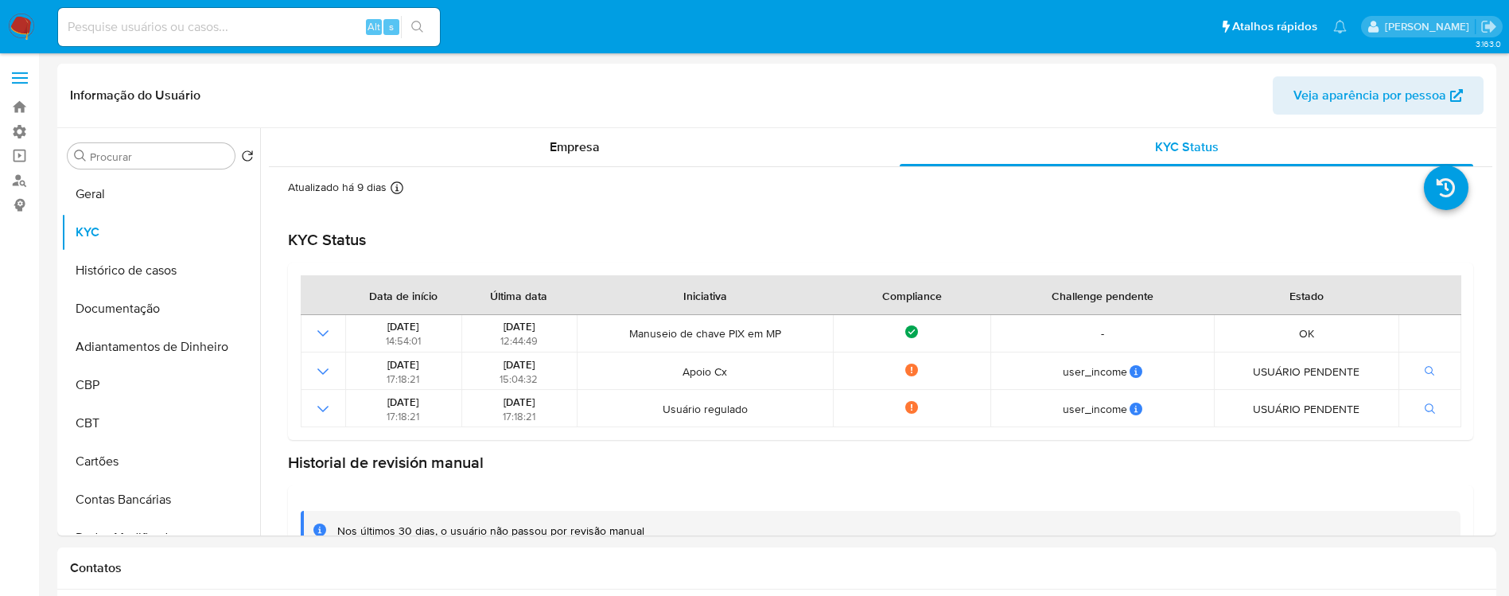
scroll to position [54, 0]
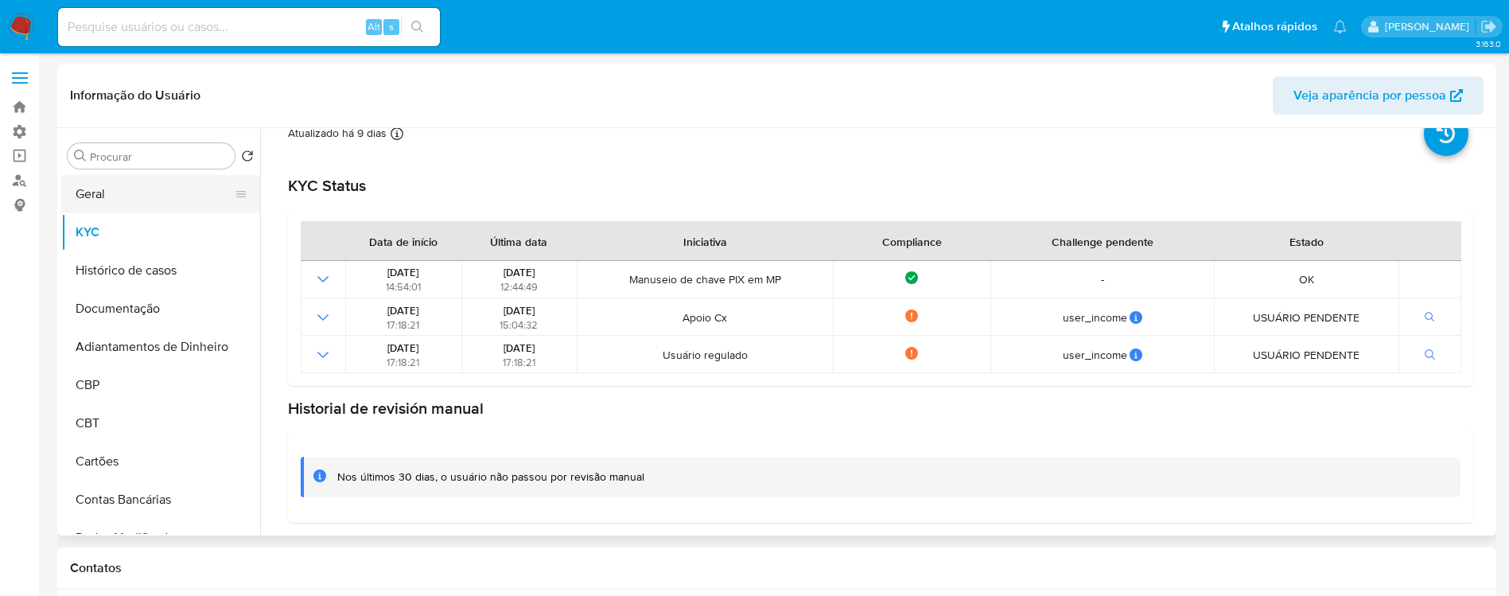
click at [174, 188] on button "Geral" at bounding box center [154, 194] width 186 height 38
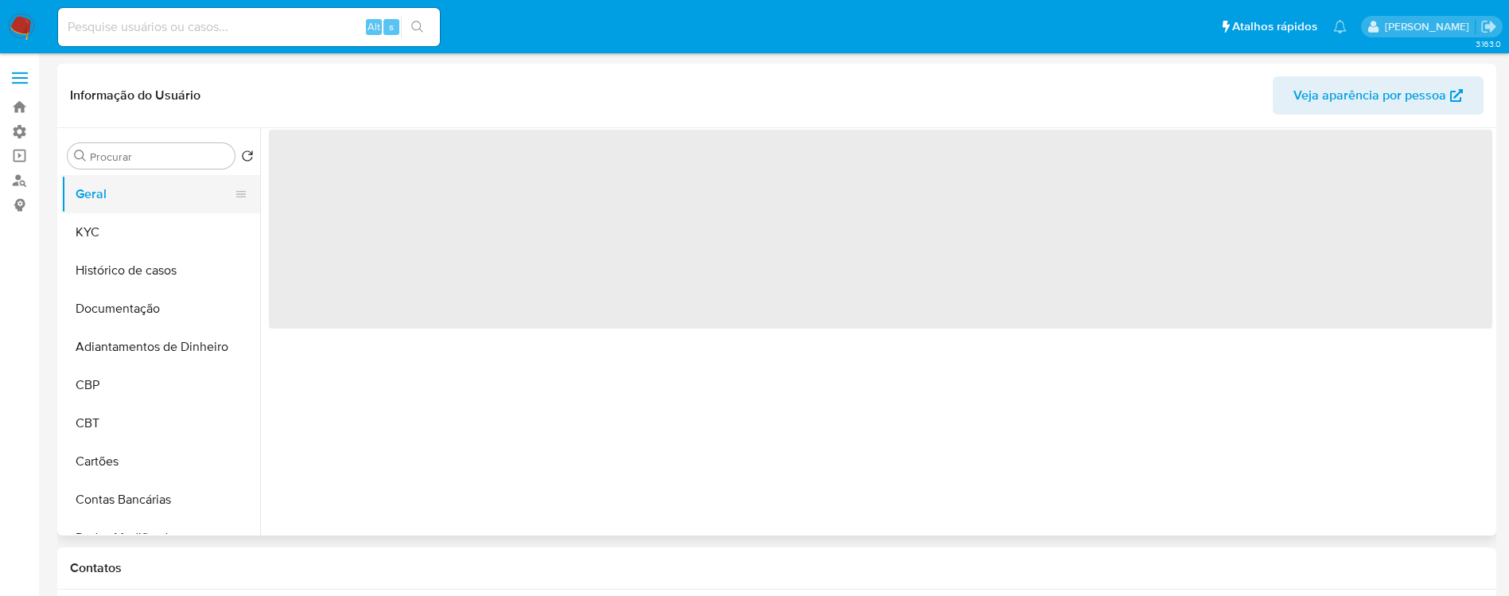
scroll to position [0, 0]
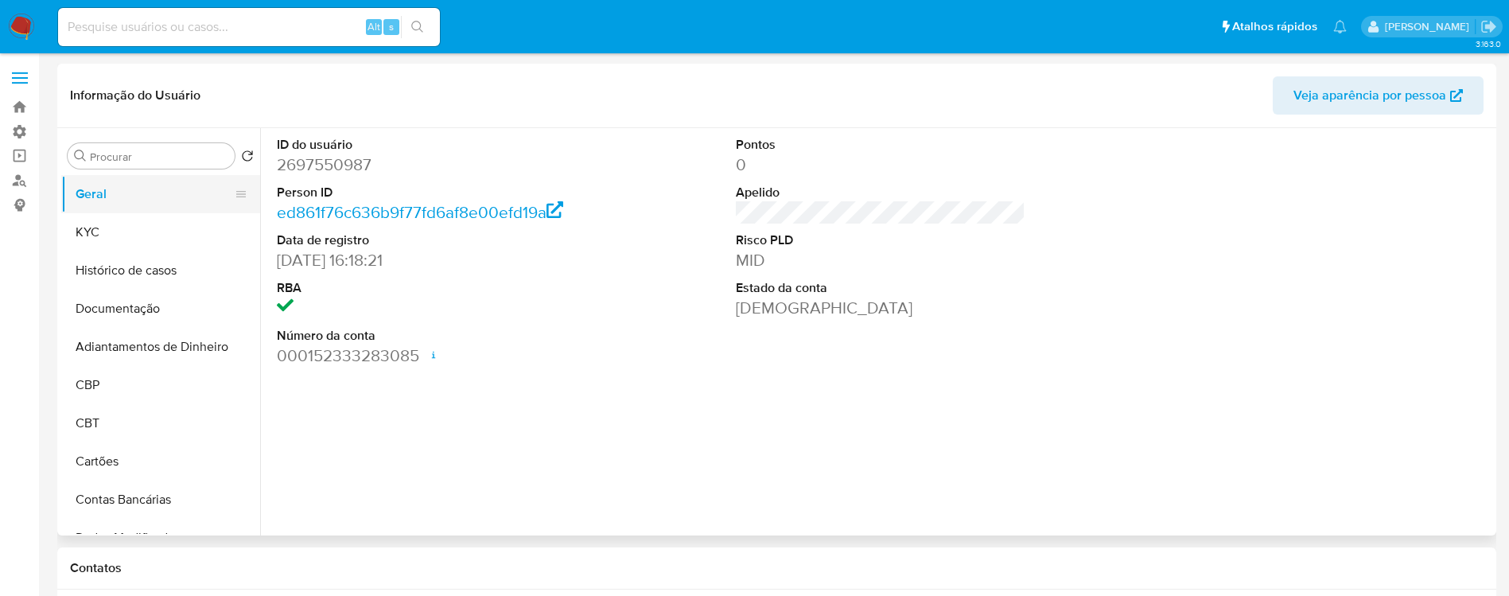
click at [174, 193] on button "Geral" at bounding box center [154, 194] width 186 height 38
click at [286, 304] on icon at bounding box center [285, 305] width 17 height 13
